Goal: Task Accomplishment & Management: Use online tool/utility

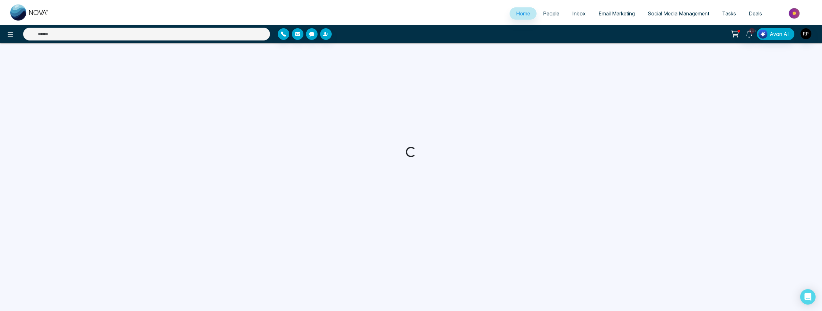
select select "*"
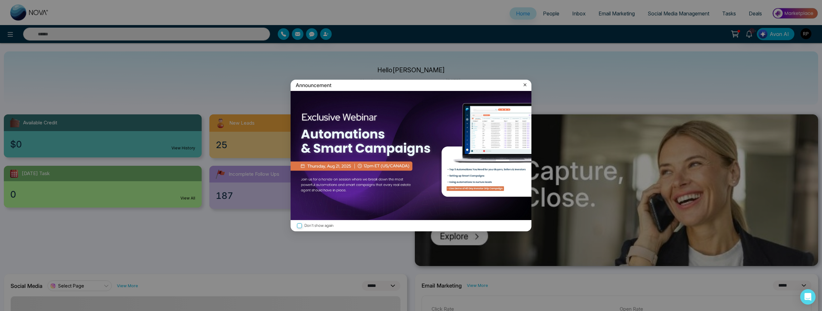
click at [525, 83] on icon at bounding box center [525, 85] width 6 height 6
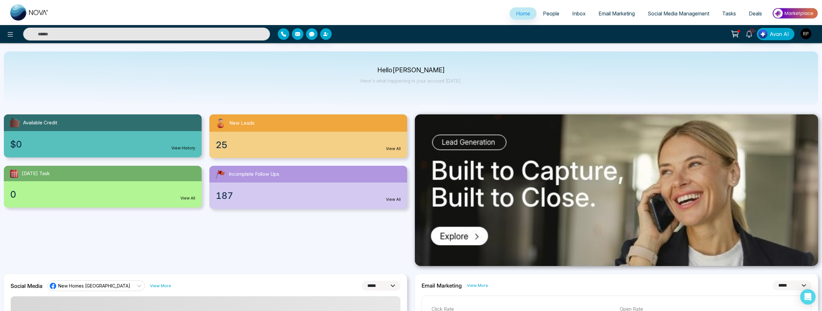
click at [545, 14] on span "People" at bounding box center [551, 13] width 16 height 6
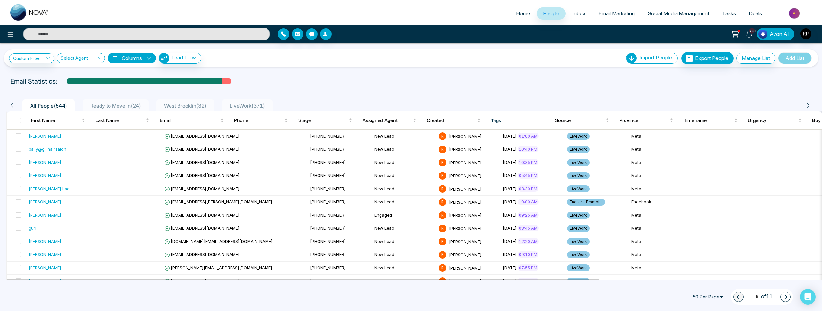
click at [236, 101] on li "LiveWork ( 371 )" at bounding box center [247, 105] width 51 height 12
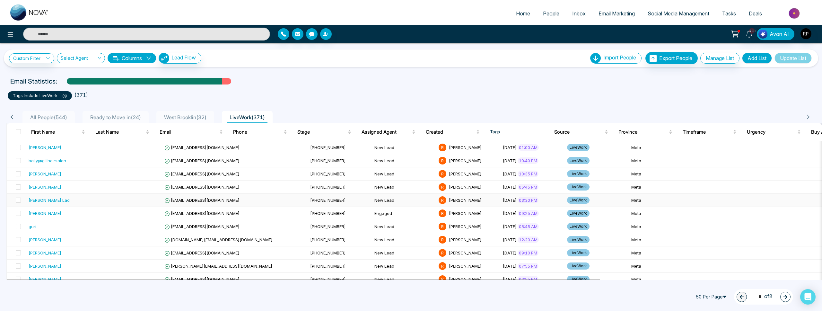
click at [63, 199] on div "[PERSON_NAME] Lad" at bounding box center [62, 200] width 66 height 6
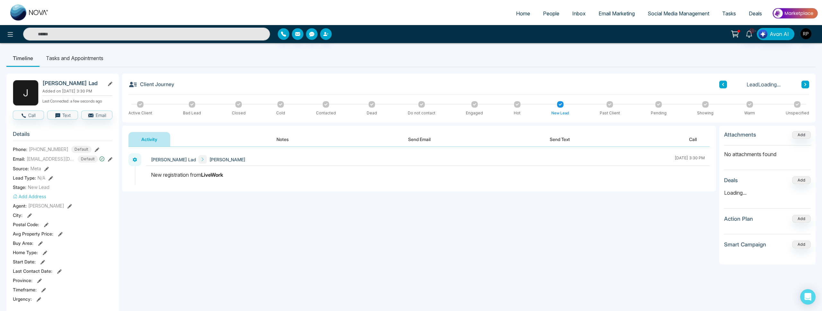
click at [279, 137] on button "Notes" at bounding box center [283, 139] width 38 height 14
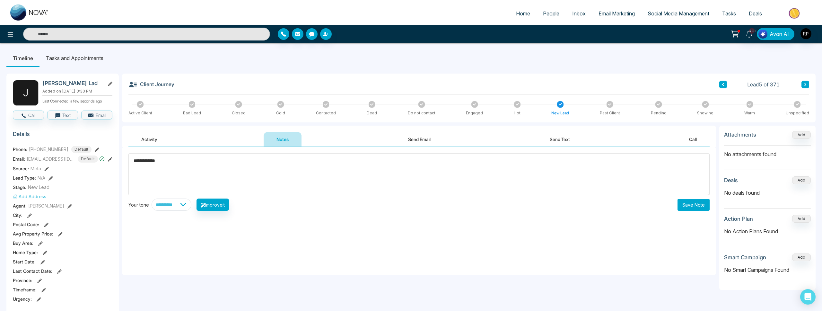
type textarea "**********"
